Goal: Task Accomplishment & Management: Use online tool/utility

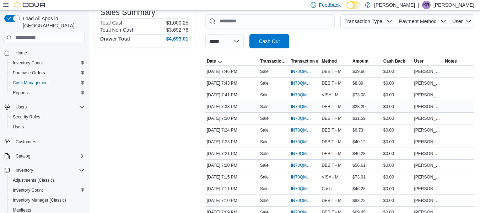
scroll to position [107, 0]
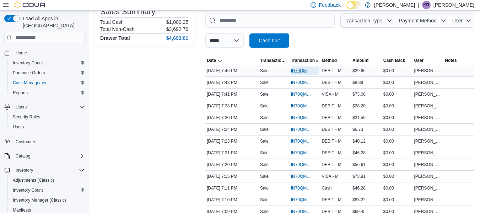
click at [297, 70] on span "IN70QM-1898392" at bounding box center [301, 71] width 21 height 6
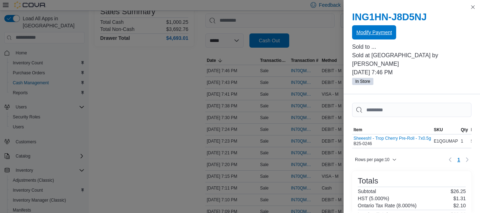
click at [383, 35] on span "Modify Payment" at bounding box center [374, 32] width 36 height 7
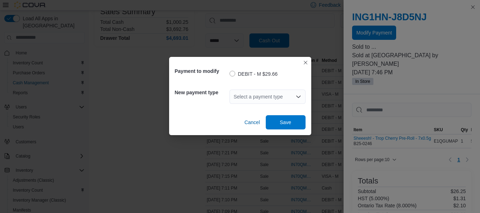
click at [281, 93] on div "Select a payment type" at bounding box center [268, 97] width 76 height 14
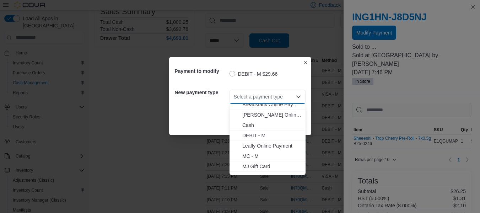
scroll to position [22, 0]
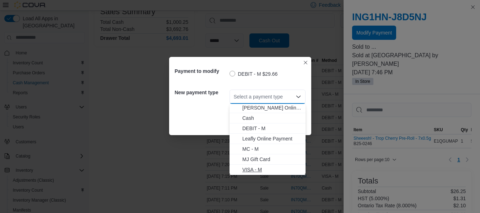
click at [262, 167] on span "VISA - M" at bounding box center [271, 169] width 59 height 7
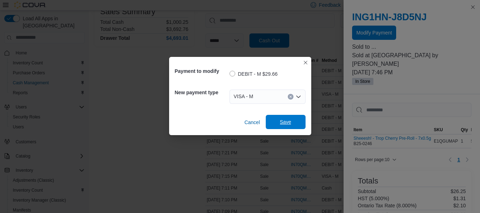
click at [298, 119] on span "Save" at bounding box center [285, 122] width 31 height 14
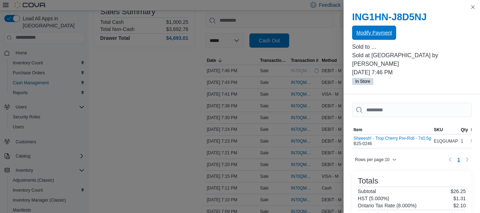
scroll to position [0, 0]
click at [474, 7] on button "Close this dialog" at bounding box center [473, 7] width 9 height 9
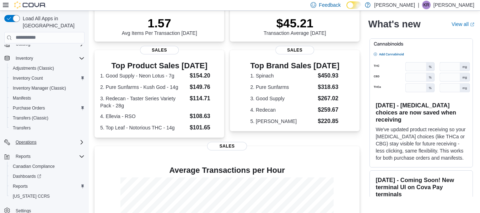
scroll to position [191, 0]
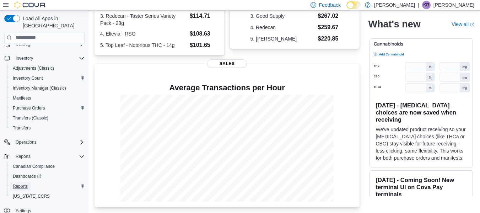
click at [21, 183] on span "Reports" at bounding box center [20, 186] width 15 height 6
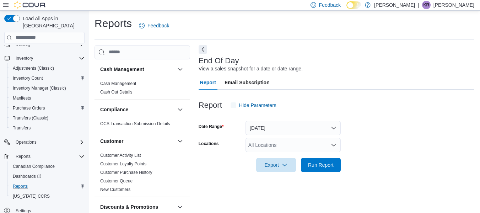
scroll to position [12, 0]
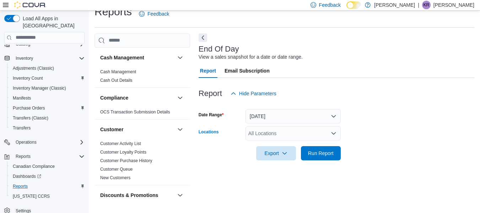
drag, startPoint x: 261, startPoint y: 131, endPoint x: 260, endPoint y: 127, distance: 4.0
click at [260, 131] on div "All Locations" at bounding box center [292, 133] width 95 height 14
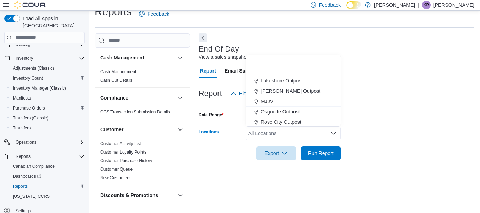
scroll to position [178, 0]
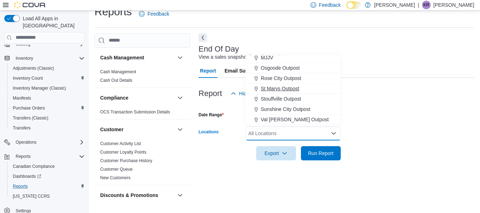
click at [276, 90] on span "St Marys Outpost" at bounding box center [280, 88] width 38 height 7
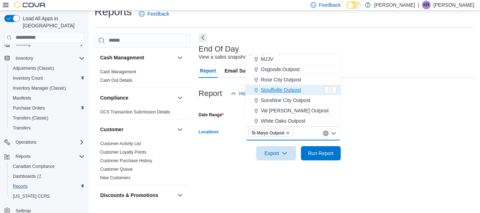
scroll to position [176, 0]
click at [315, 156] on span "Run Report" at bounding box center [321, 152] width 26 height 7
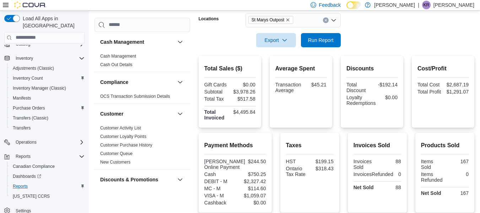
scroll to position [221, 0]
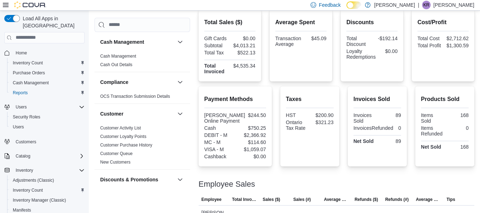
scroll to position [189, 0]
